Goal: Information Seeking & Learning: Learn about a topic

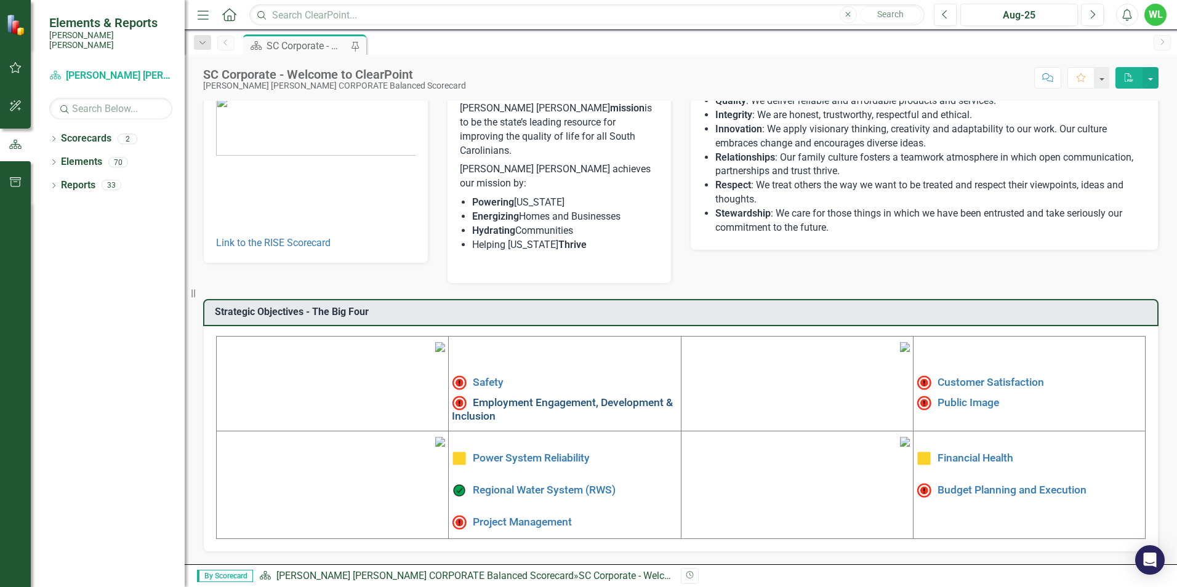
scroll to position [185, 0]
click at [494, 396] on link "Employment Engagement, Development & Inclusion" at bounding box center [562, 409] width 221 height 26
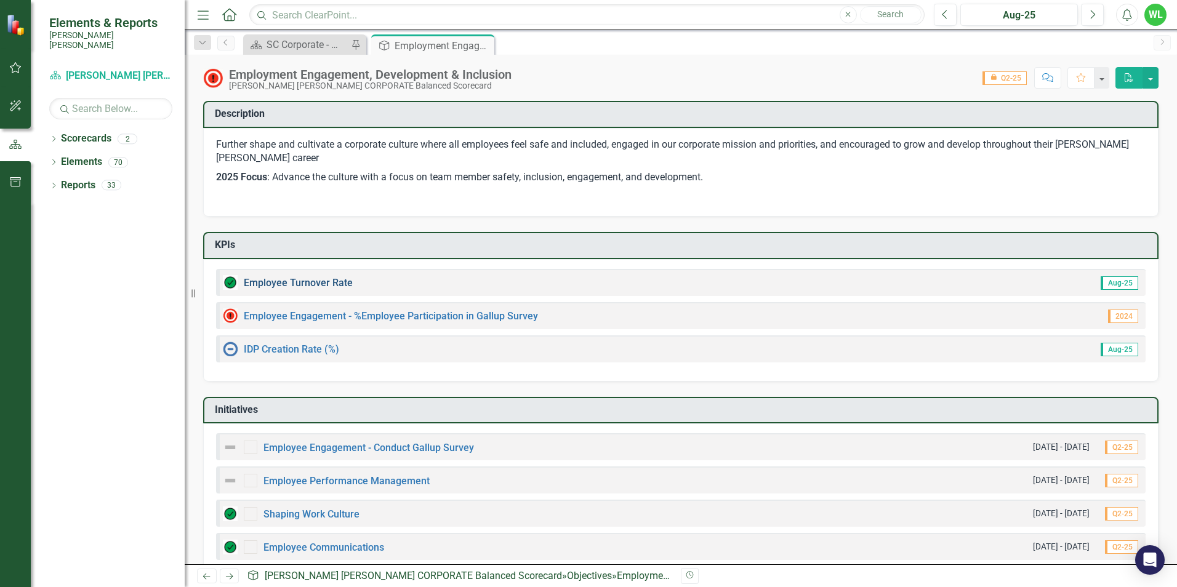
click at [325, 283] on link "Employee Turnover Rate​" at bounding box center [298, 283] width 109 height 12
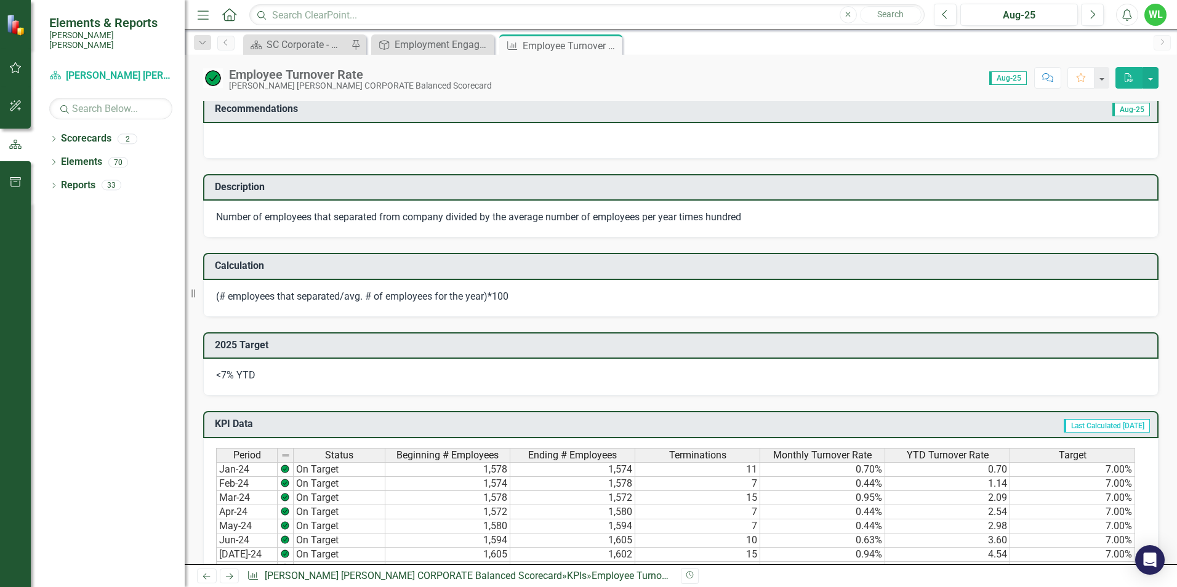
scroll to position [308, 0]
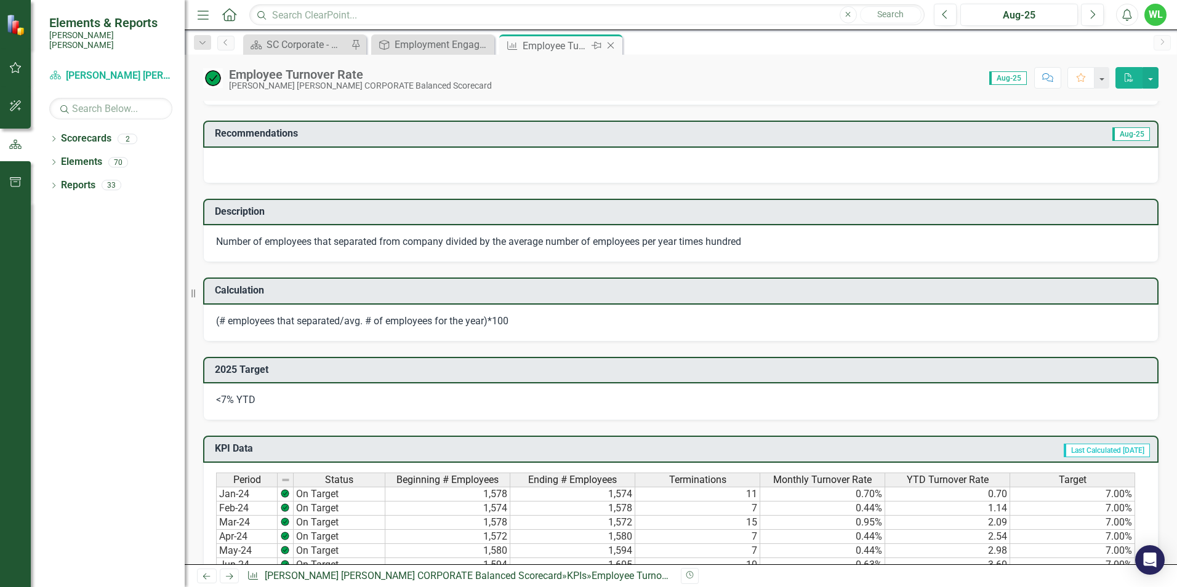
click at [613, 47] on icon "Close" at bounding box center [611, 46] width 12 height 10
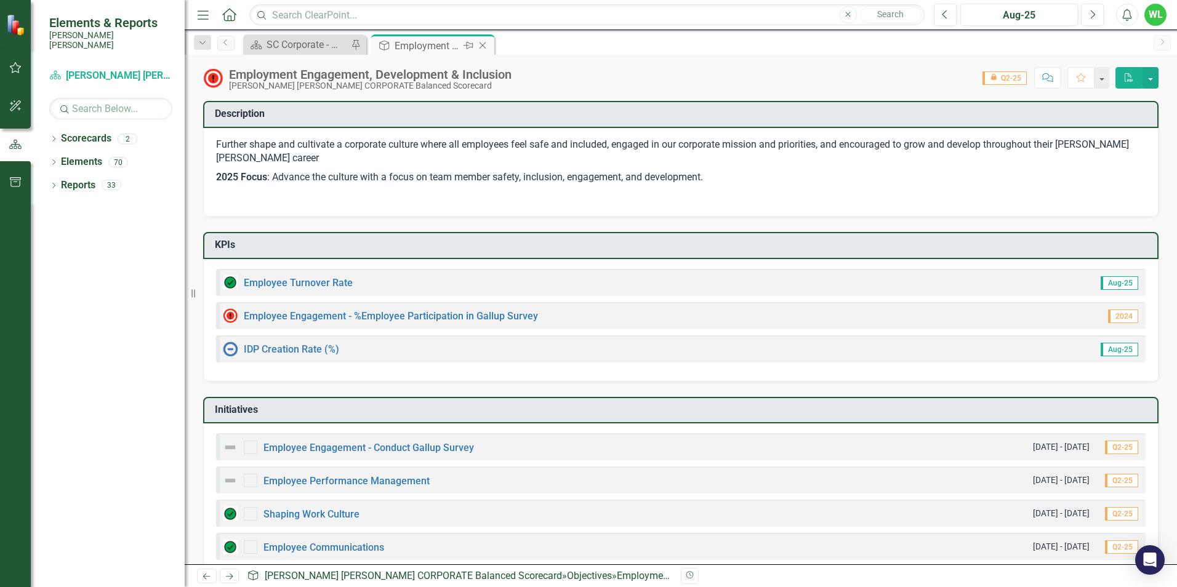
click at [480, 44] on icon "Close" at bounding box center [483, 46] width 12 height 10
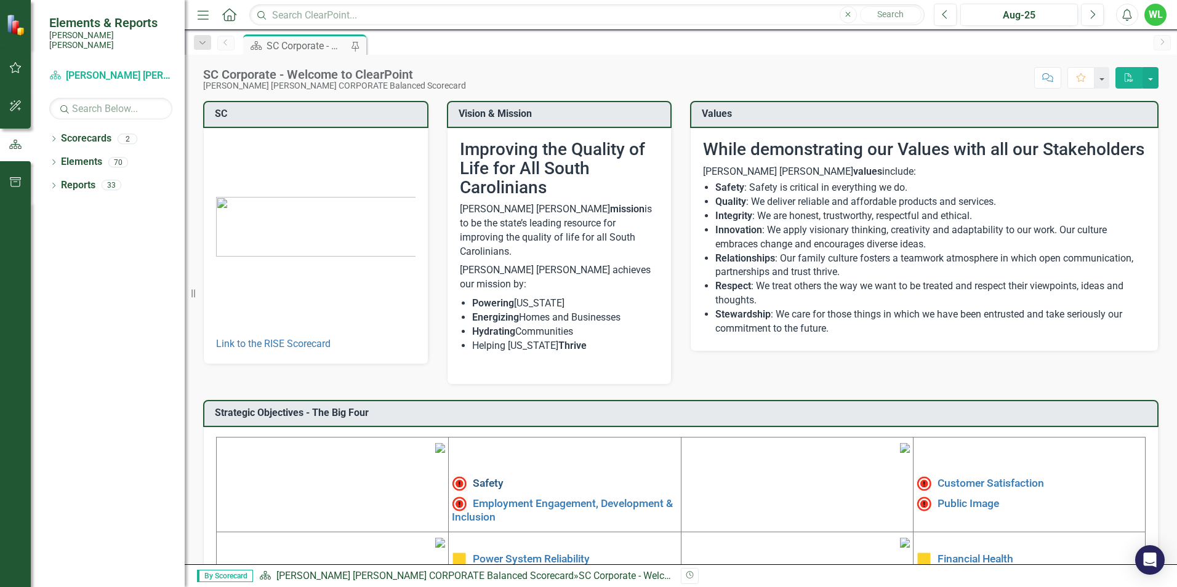
click at [485, 477] on link "Safety" at bounding box center [488, 483] width 31 height 12
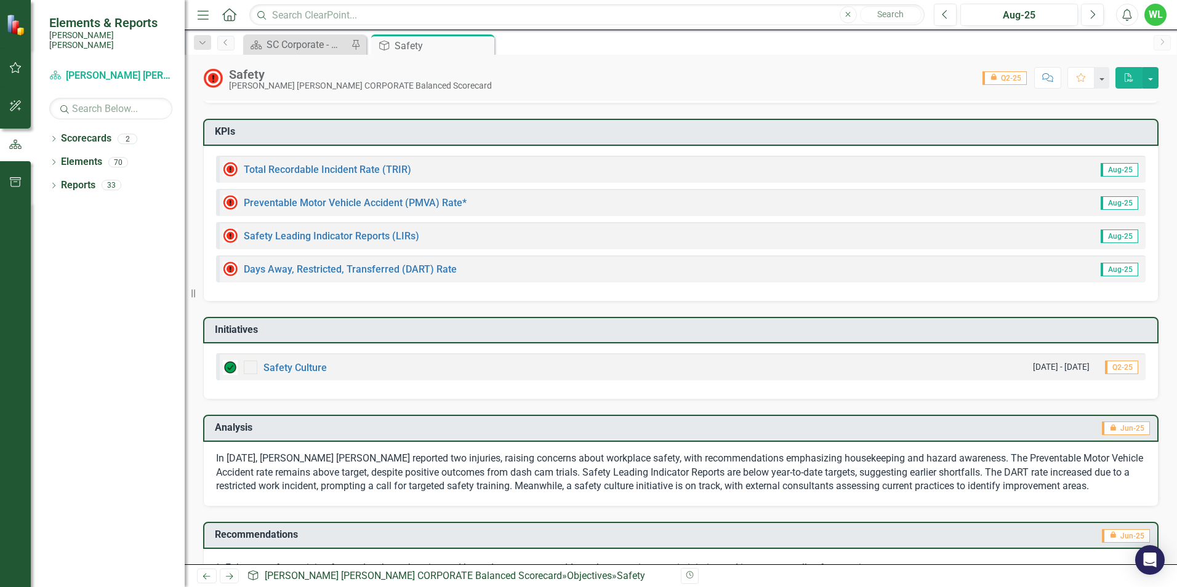
scroll to position [123, 0]
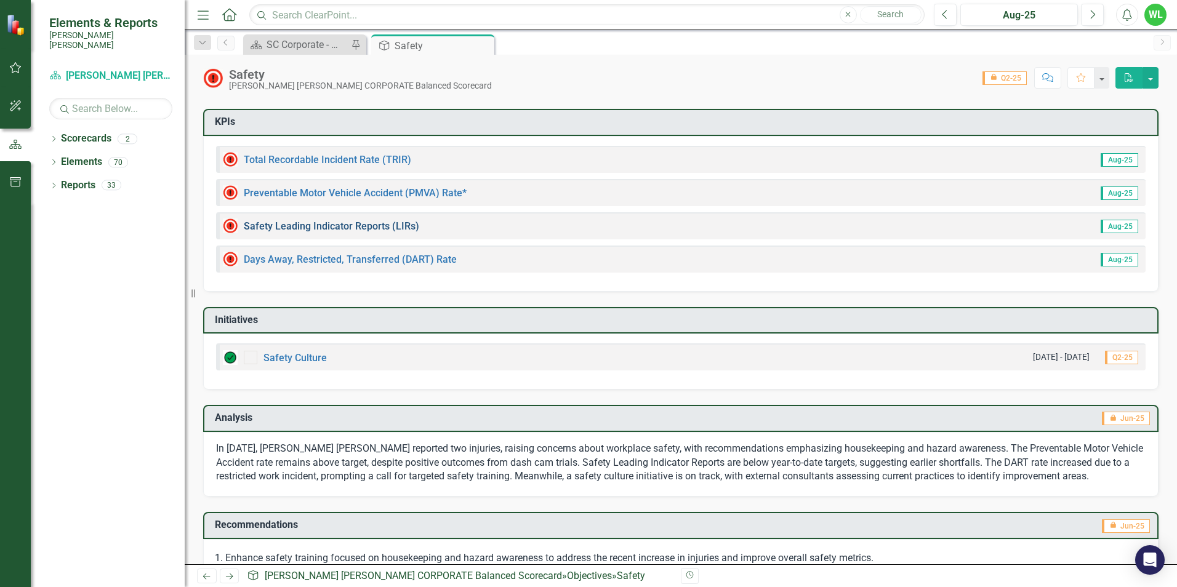
click at [381, 223] on link "Safety Leading Indicator Reports (LIRs)" at bounding box center [331, 226] width 175 height 12
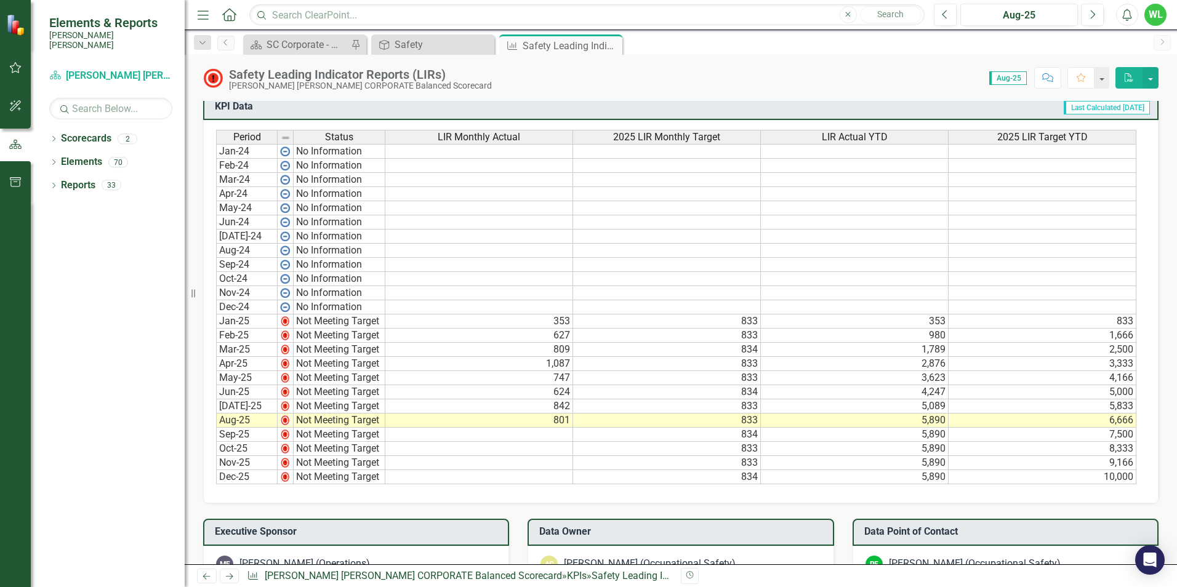
scroll to position [677, 0]
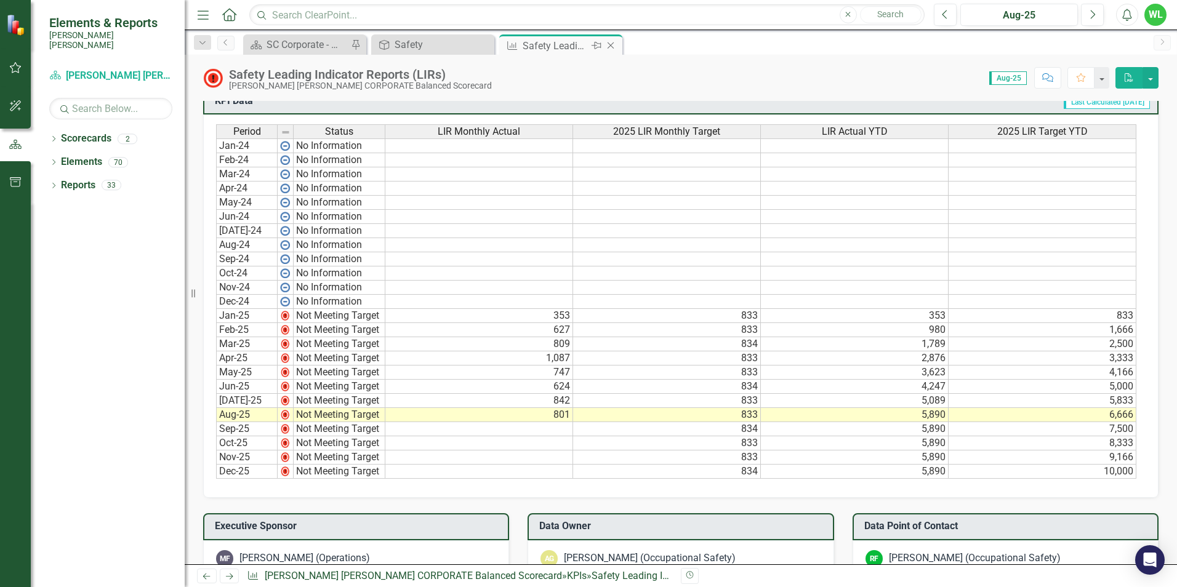
click at [611, 44] on icon "Close" at bounding box center [611, 46] width 12 height 10
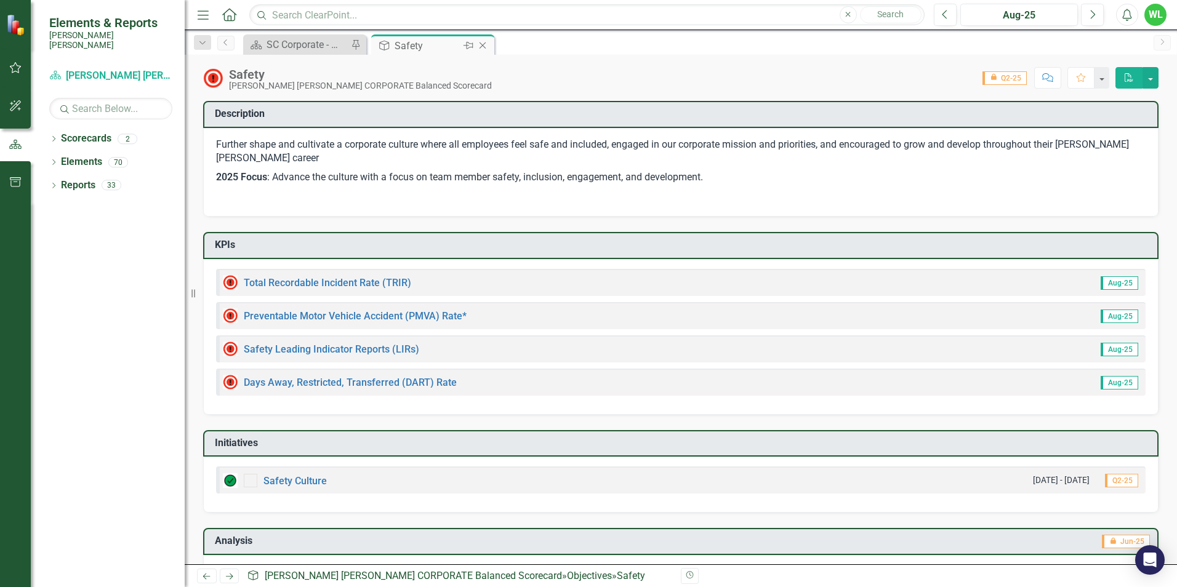
click at [485, 48] on icon at bounding box center [483, 45] width 7 height 7
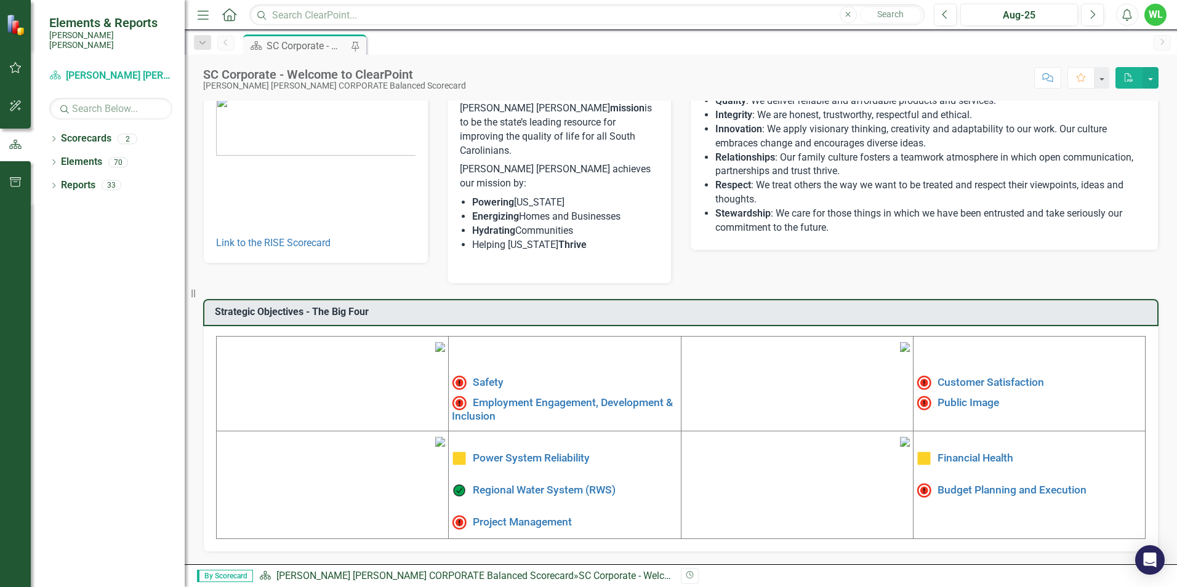
scroll to position [185, 0]
click at [968, 396] on link "Public Image" at bounding box center [969, 402] width 62 height 12
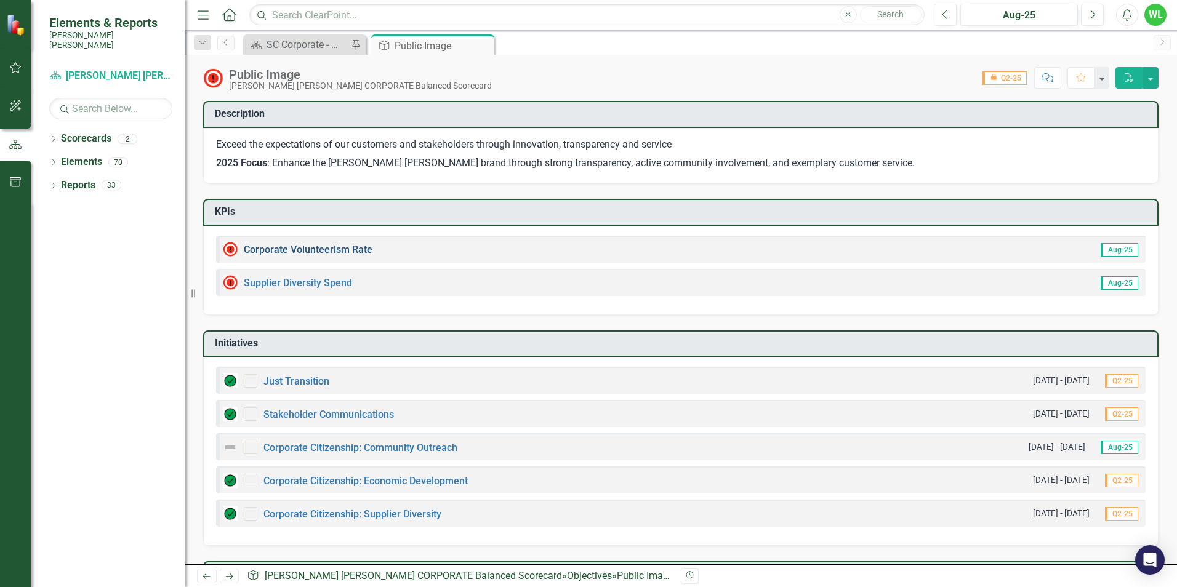
click at [338, 248] on link "Corporate Volunteerism Rate" at bounding box center [308, 250] width 129 height 12
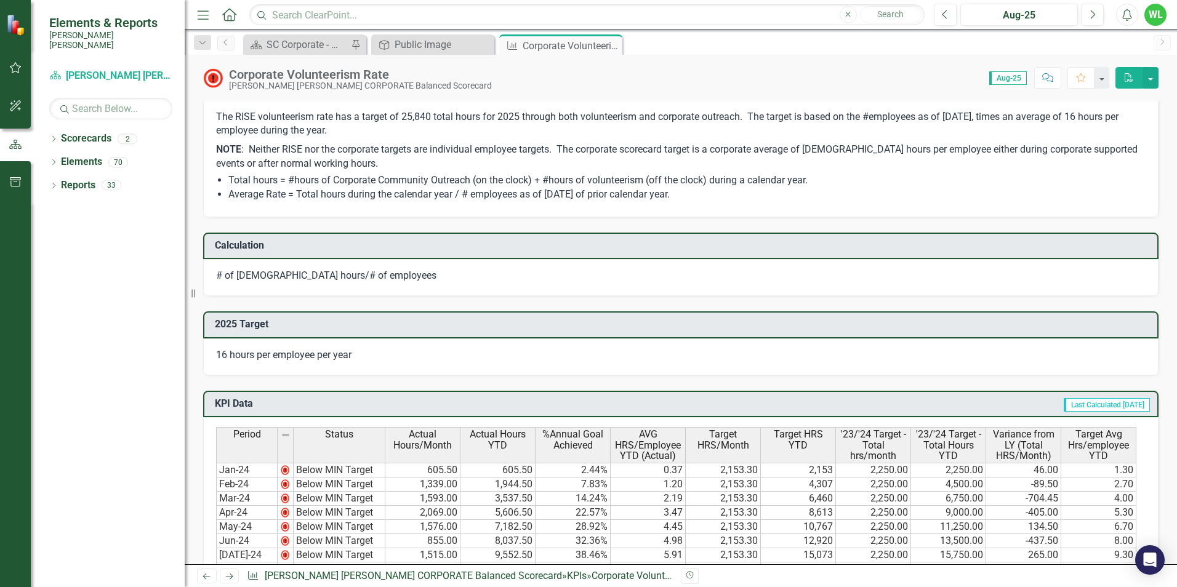
scroll to position [739, 0]
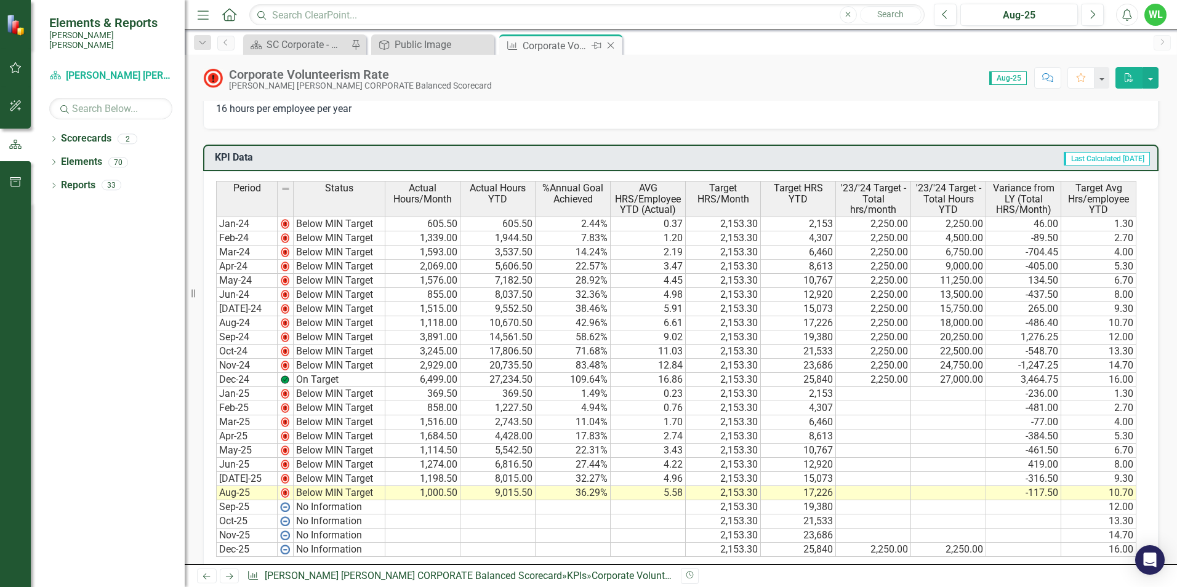
click at [614, 46] on icon "Close" at bounding box center [611, 46] width 12 height 10
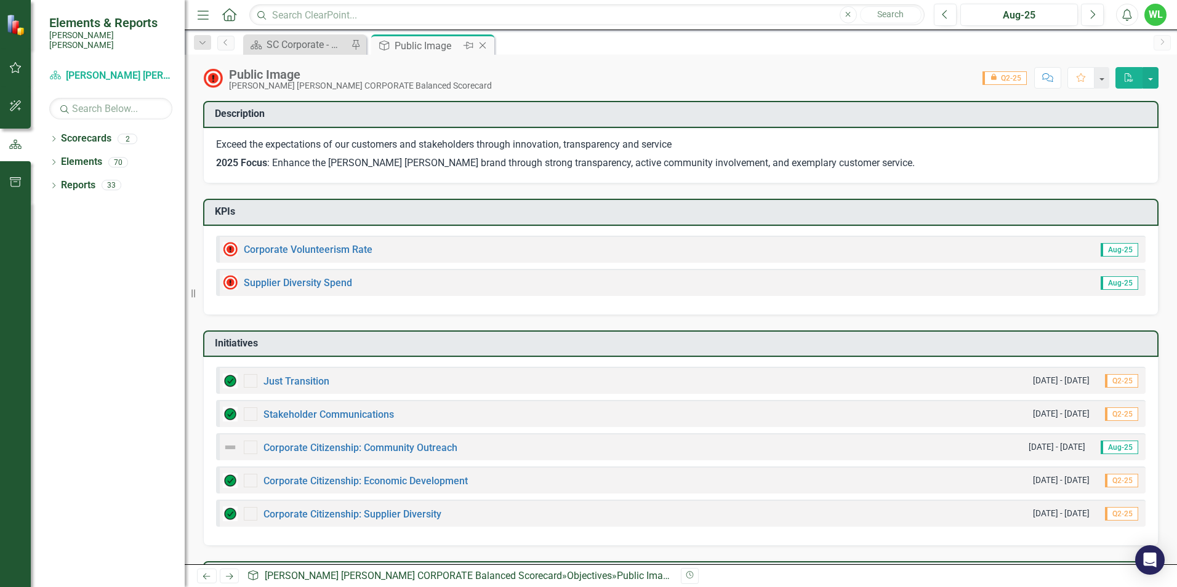
click at [486, 44] on icon "Close" at bounding box center [483, 46] width 12 height 10
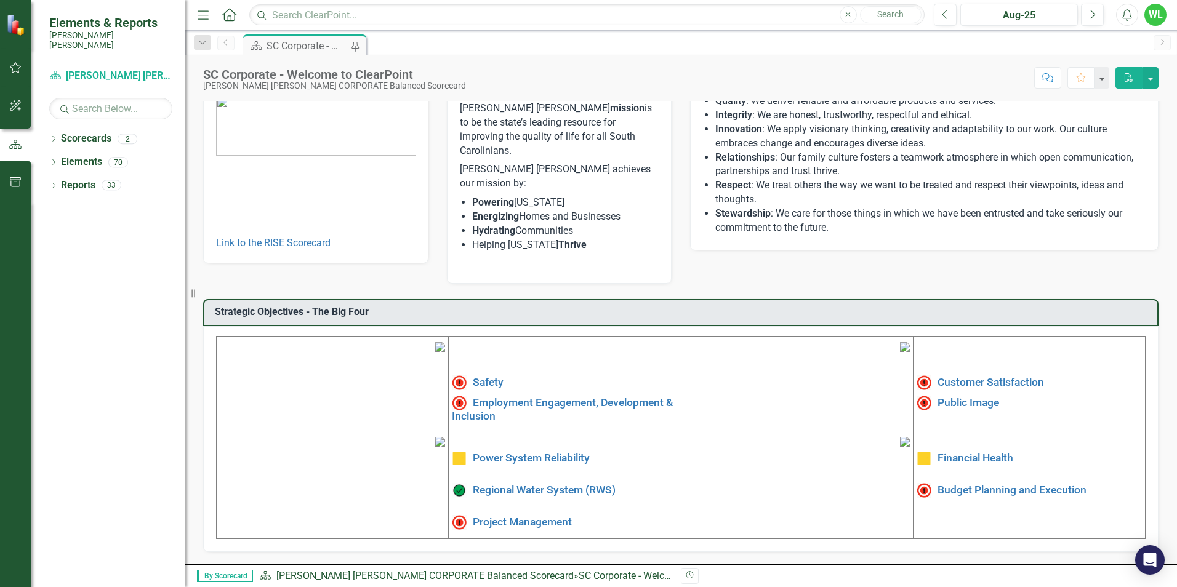
scroll to position [185, 0]
click at [988, 484] on link "Budget Planning and Execution" at bounding box center [1012, 490] width 149 height 12
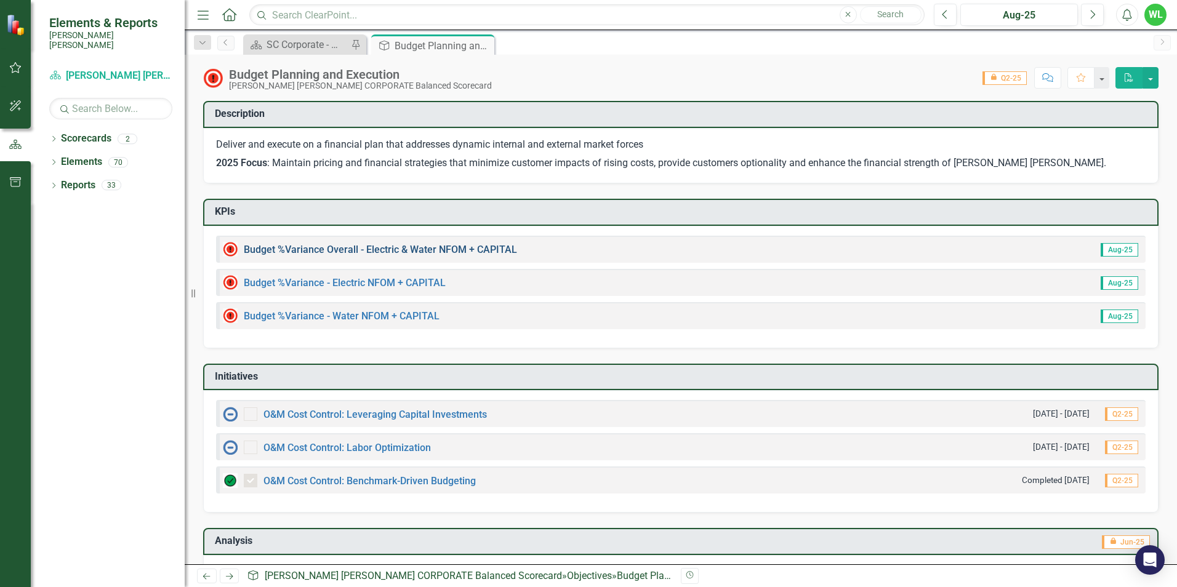
click at [403, 252] on link "Budget %Variance Overall - Electric & Water NFOM + CAPITAL" at bounding box center [380, 250] width 273 height 12
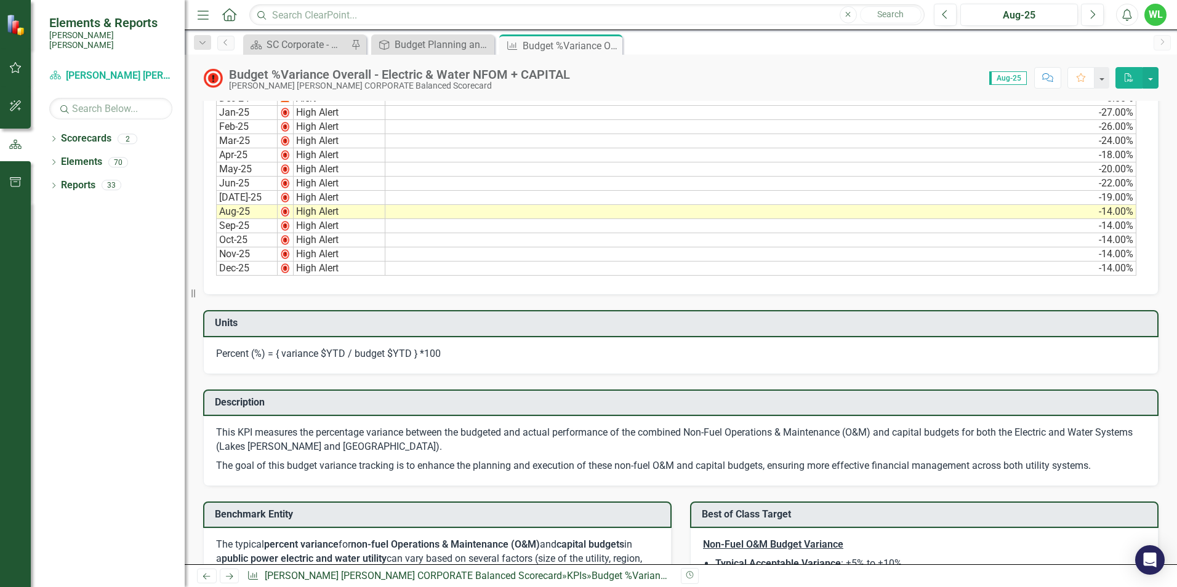
scroll to position [369, 0]
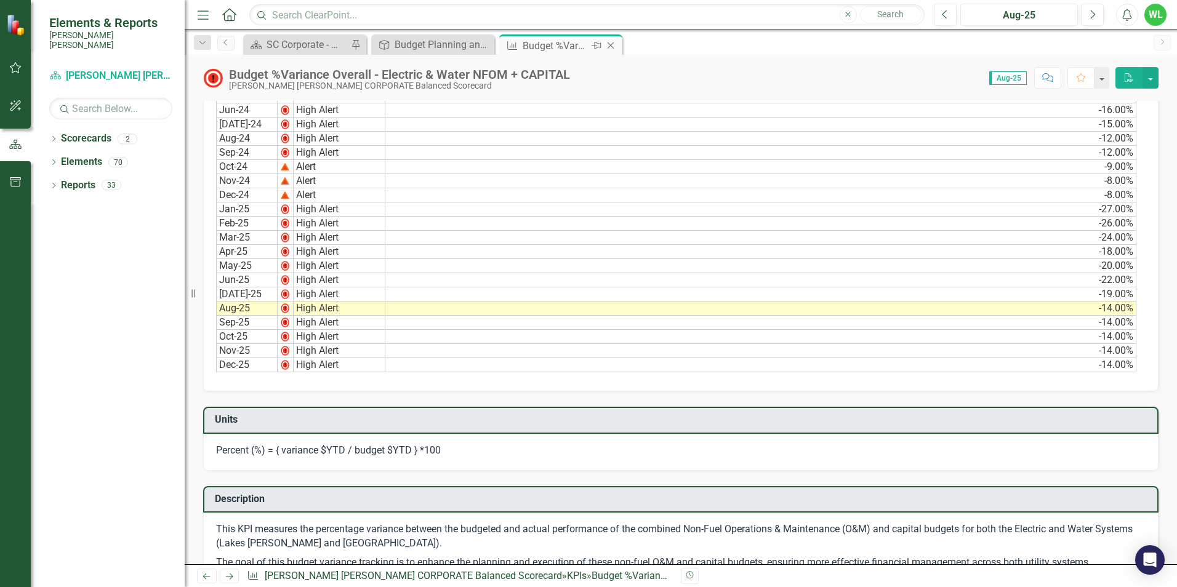
click at [609, 44] on icon "Close" at bounding box center [611, 46] width 12 height 10
